Goal: Navigation & Orientation: Find specific page/section

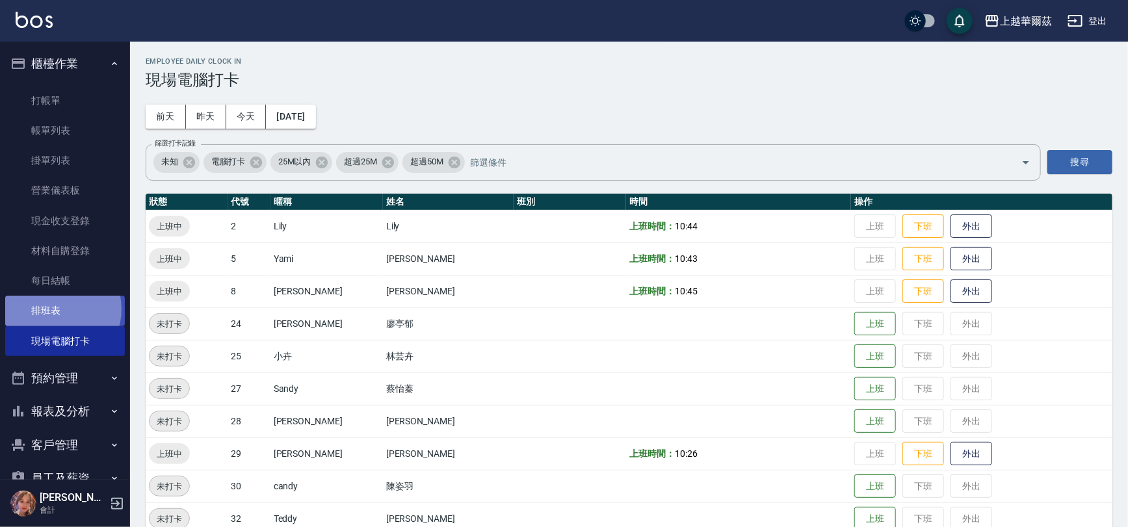
click at [55, 309] on link "排班表" at bounding box center [65, 311] width 120 height 30
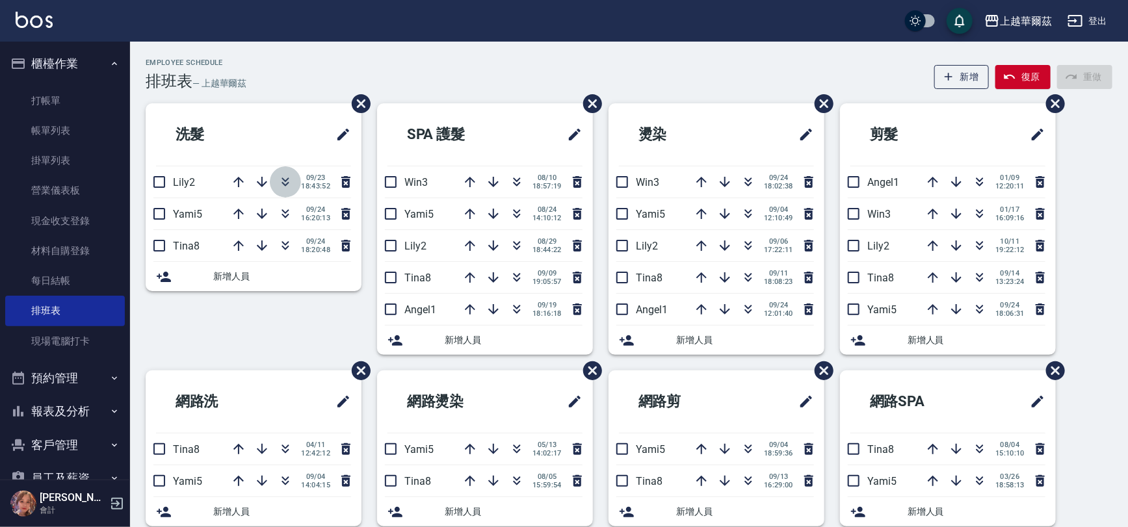
click at [283, 184] on icon "button" at bounding box center [285, 184] width 7 height 5
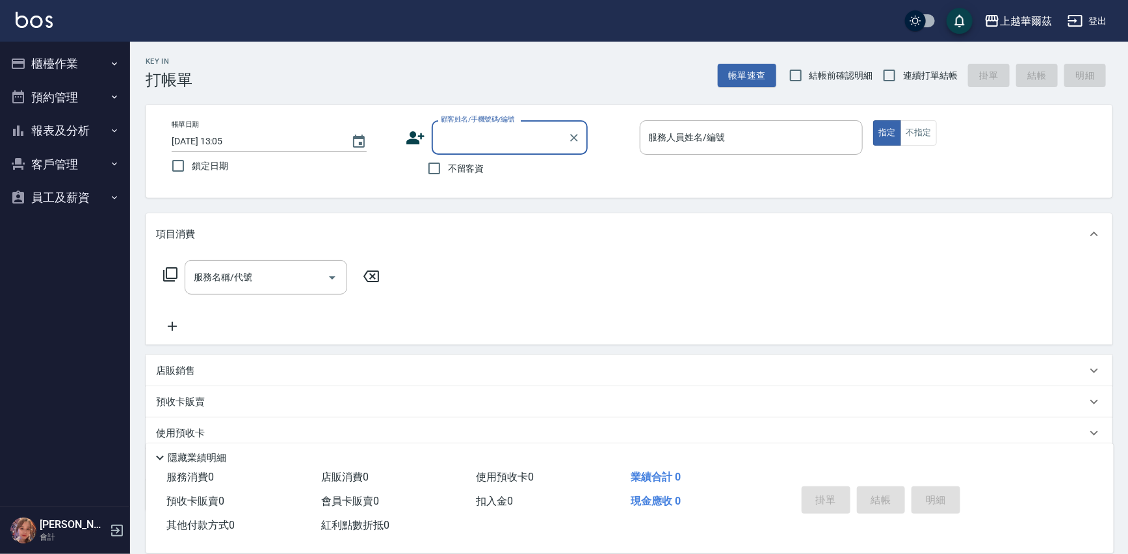
click at [64, 60] on button "櫃檯作業" at bounding box center [65, 64] width 120 height 34
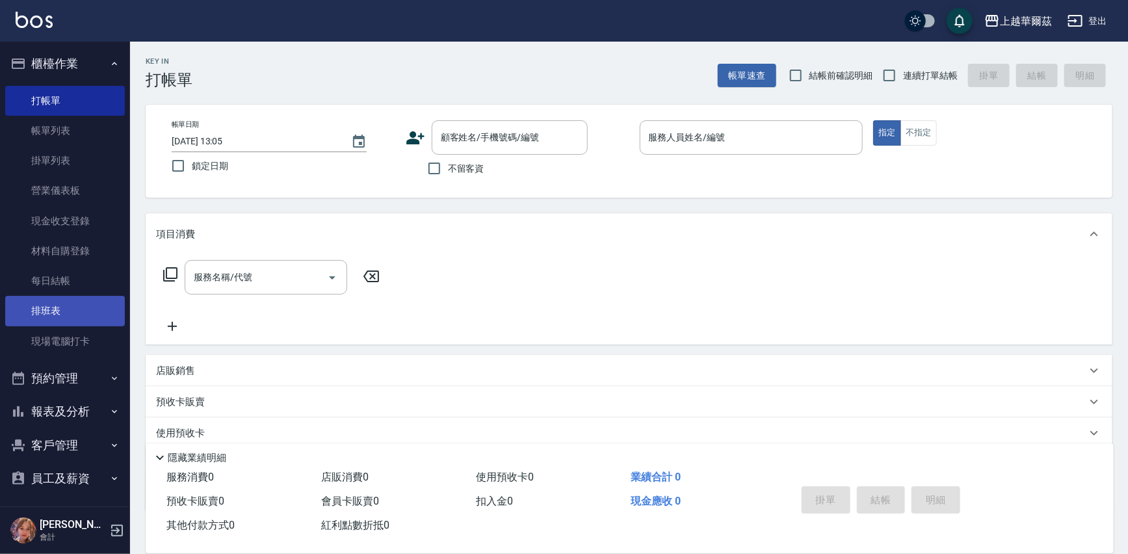
click at [88, 305] on link "排班表" at bounding box center [65, 311] width 120 height 30
